Goal: Find specific page/section: Find specific page/section

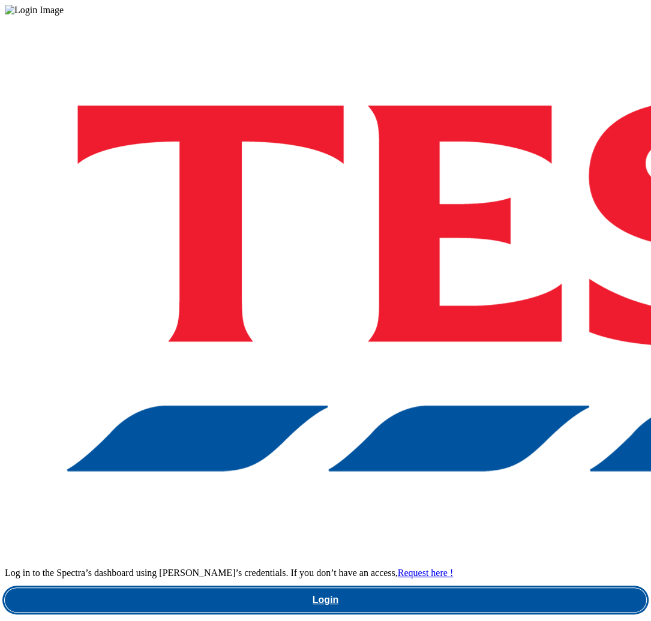
click at [478, 588] on link "Login" at bounding box center [326, 600] width 642 height 24
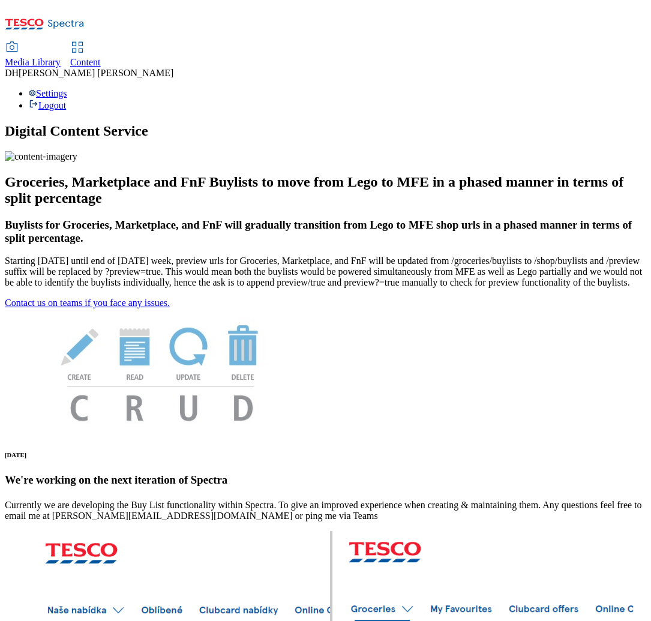
click at [101, 57] on span "Content" at bounding box center [85, 62] width 31 height 10
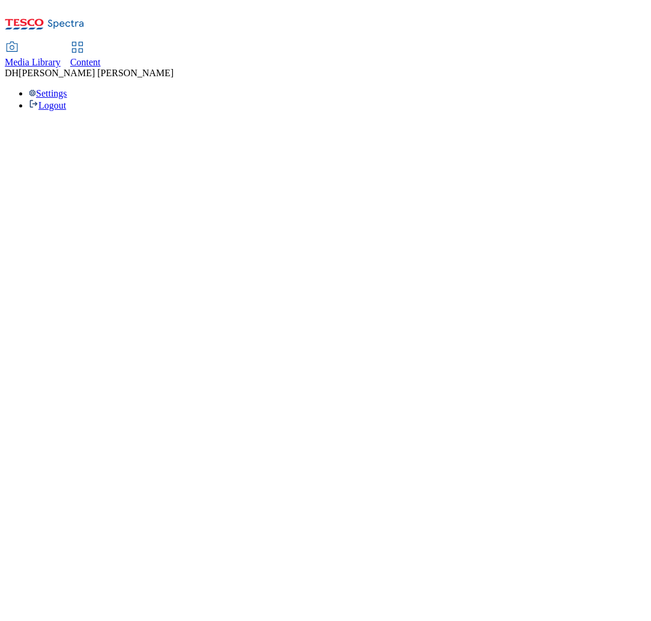
select select "group-comms"
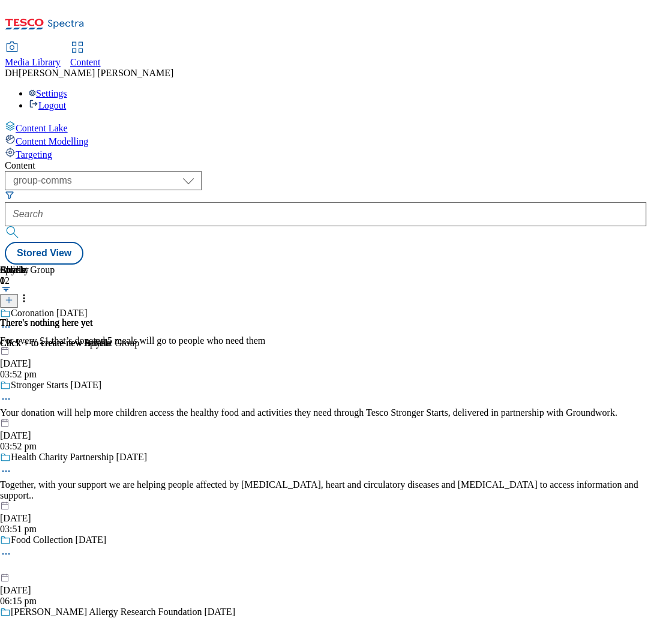
click at [61, 57] on span "Media Library" at bounding box center [33, 62] width 56 height 10
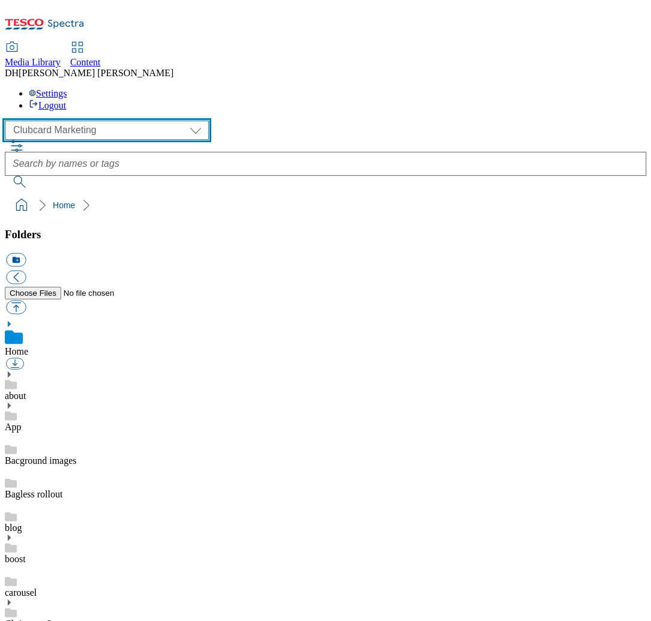
click at [70, 121] on select "Clubcard Marketing Demo Dotcom UK Emails GHS Marketing UK GHS Product UK GHS RO…" at bounding box center [107, 130] width 204 height 19
click at [8, 121] on select "Clubcard Marketing Demo Dotcom UK Emails GHS Marketing UK GHS Product UK GHS RO…" at bounding box center [107, 130] width 204 height 19
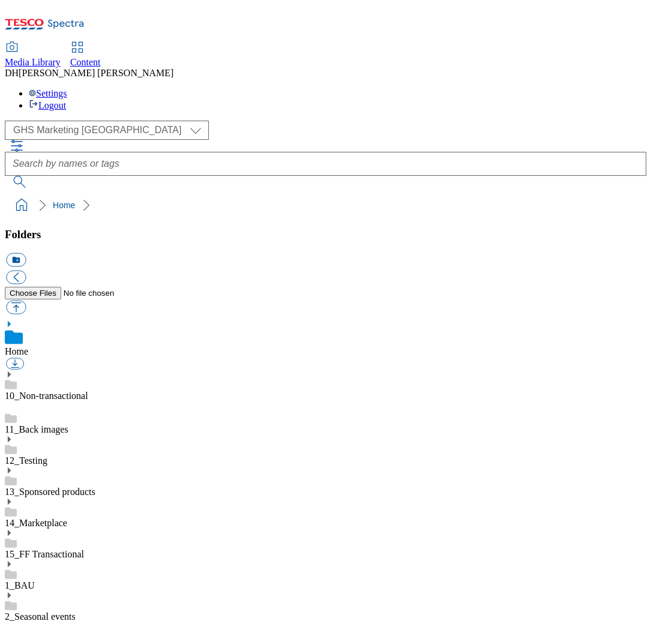
click at [13, 560] on icon at bounding box center [9, 564] width 8 height 8
click at [83, 121] on select "Clubcard Marketing Demo Dotcom UK Emails GHS Marketing UK GHS Product UK GHS RO…" at bounding box center [107, 130] width 204 height 19
select select "flare-clubcard-mktg"
click at [8, 121] on select "Clubcard Marketing Demo Dotcom UK Emails GHS Marketing UK GHS Product UK GHS RO…" at bounding box center [107, 130] width 204 height 19
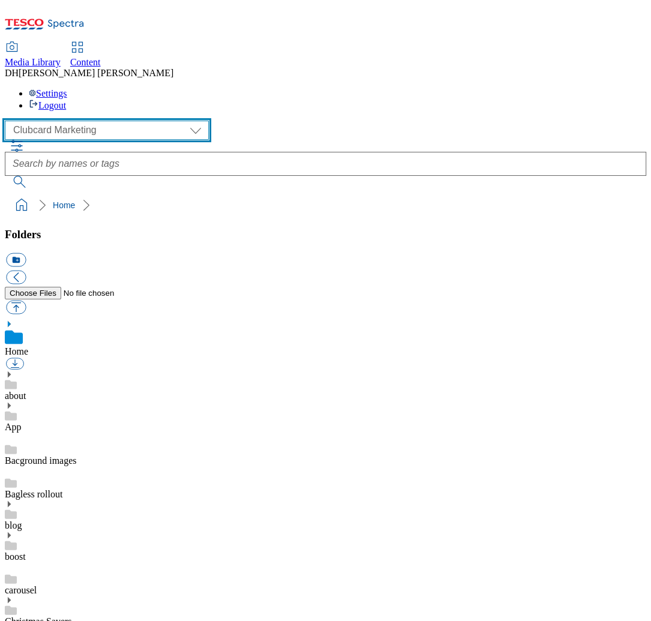
scroll to position [236, 0]
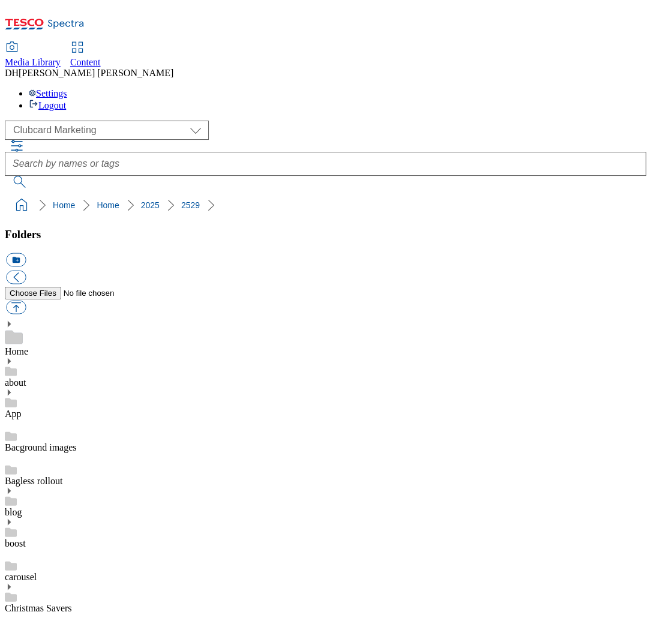
drag, startPoint x: 90, startPoint y: 432, endPoint x: 97, endPoint y: 433, distance: 7.3
